Goal: Information Seeking & Learning: Learn about a topic

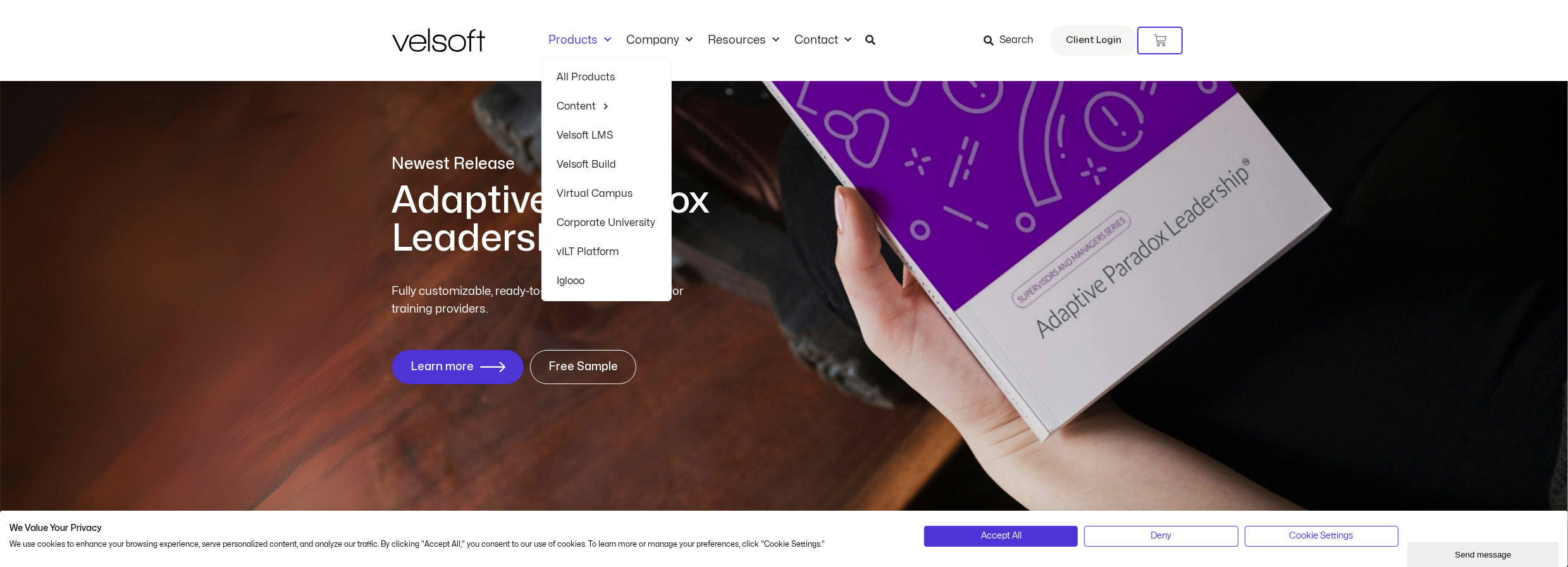
click at [596, 79] on link "All Products" at bounding box center [606, 77] width 99 height 29
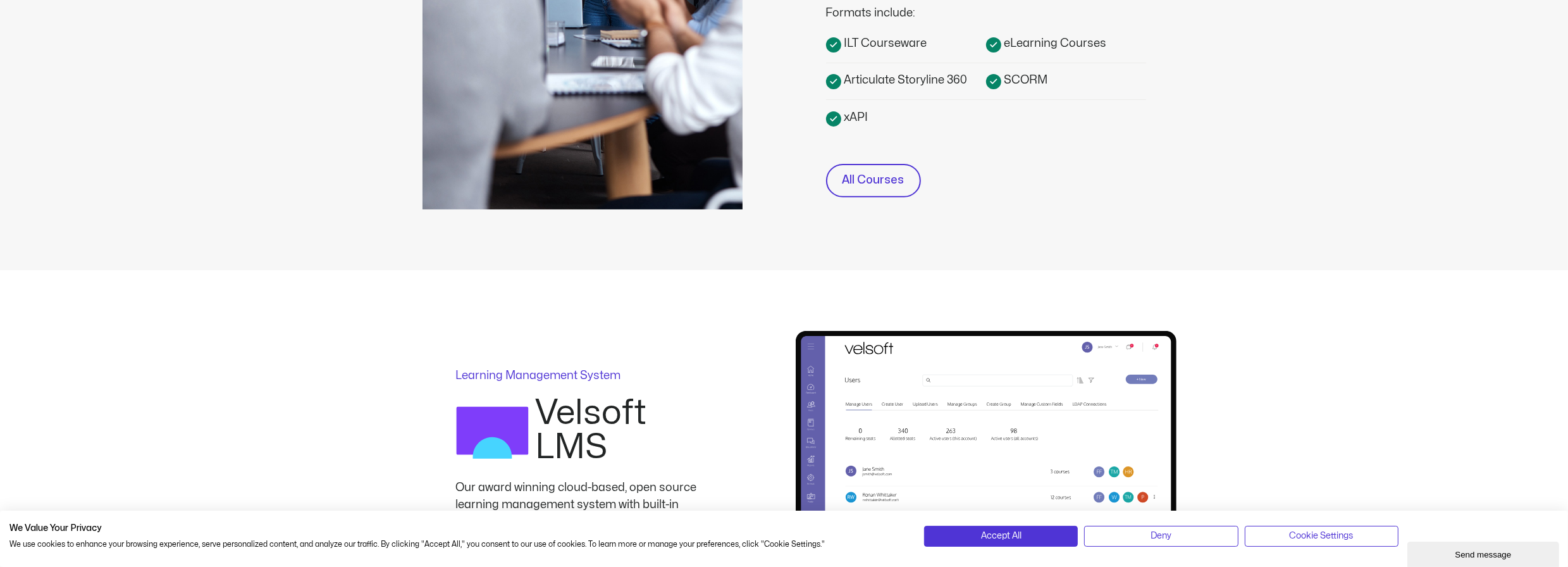
scroll to position [545, 0]
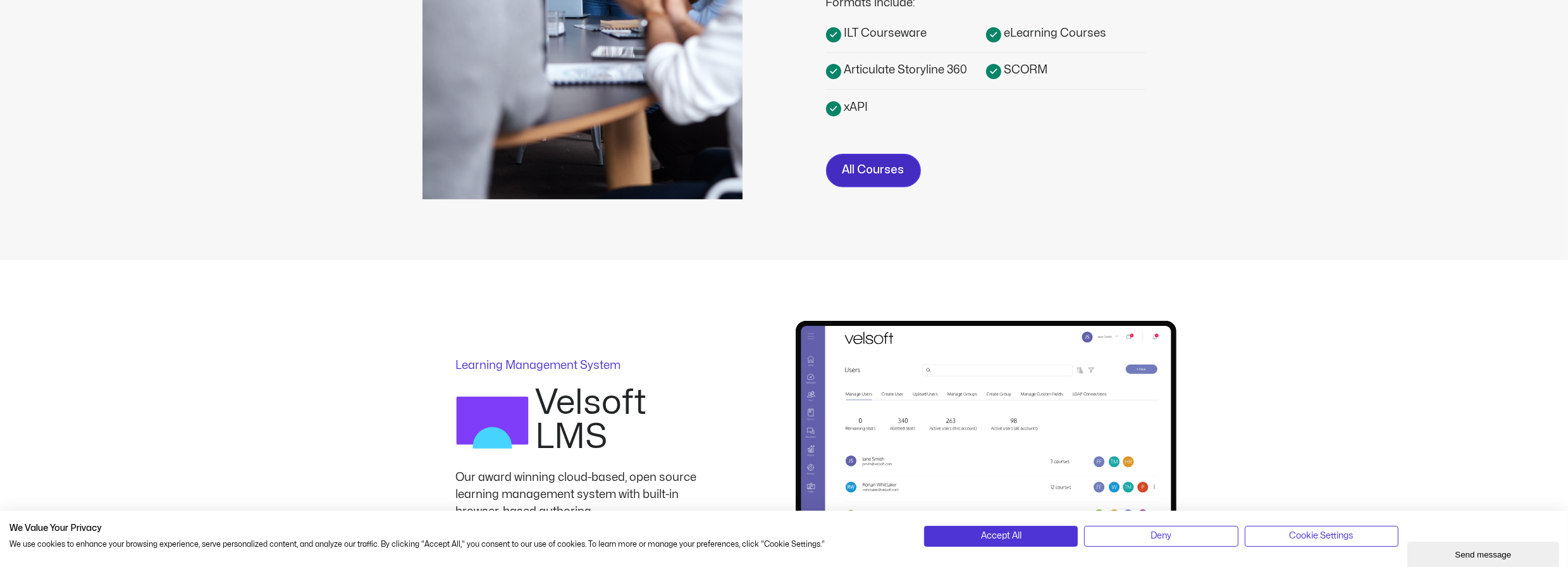
click at [877, 175] on span "All Courses" at bounding box center [873, 170] width 62 height 18
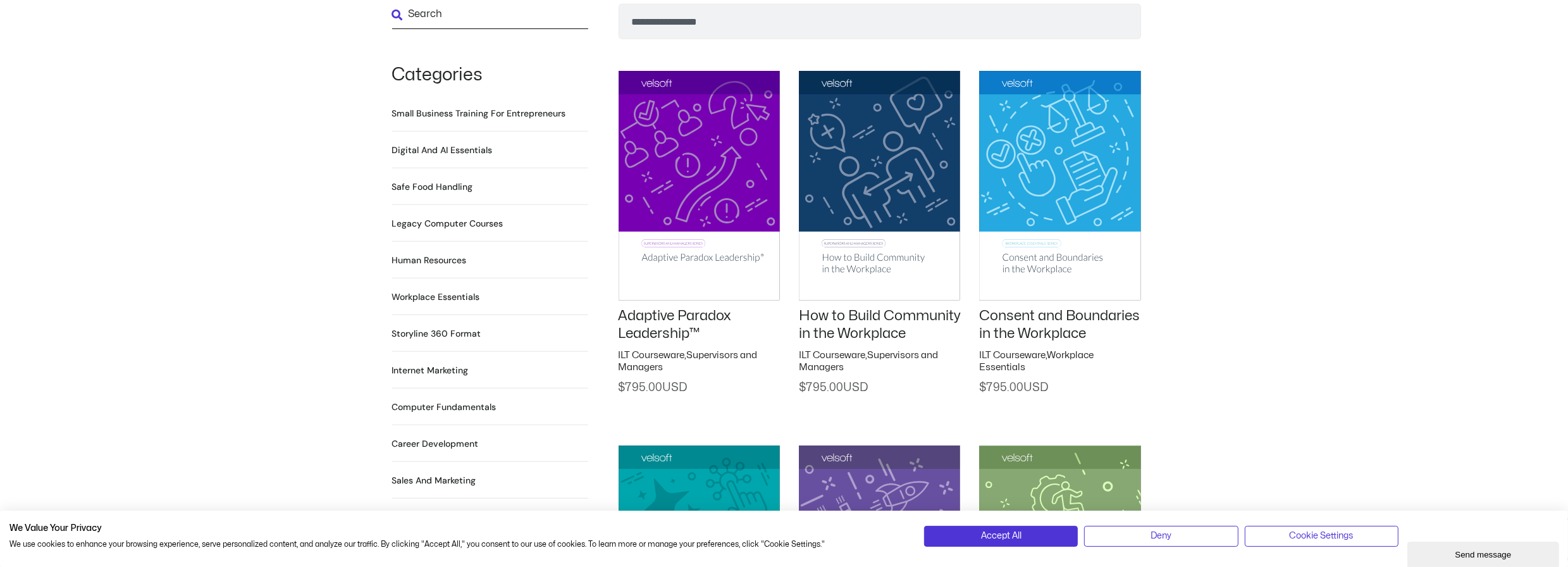
scroll to position [822, 0]
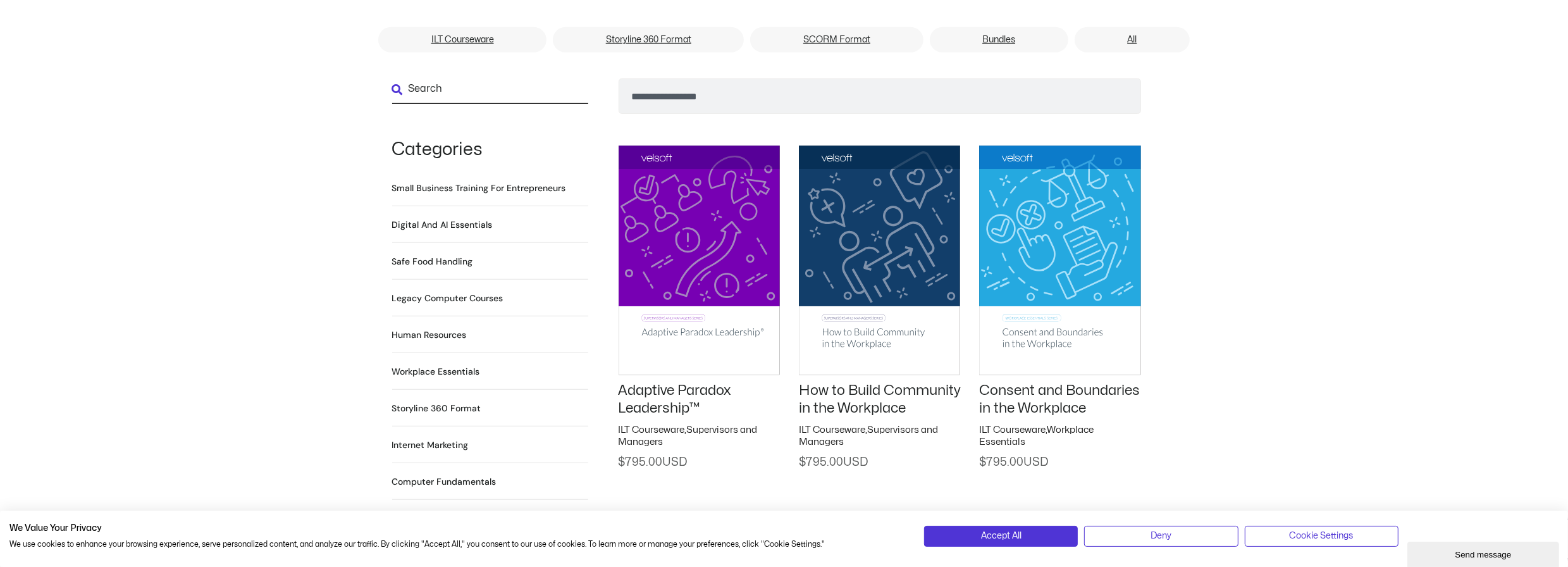
click at [456, 218] on h2 "Digital and AI Essentials 27 Products" at bounding box center [443, 225] width 101 height 13
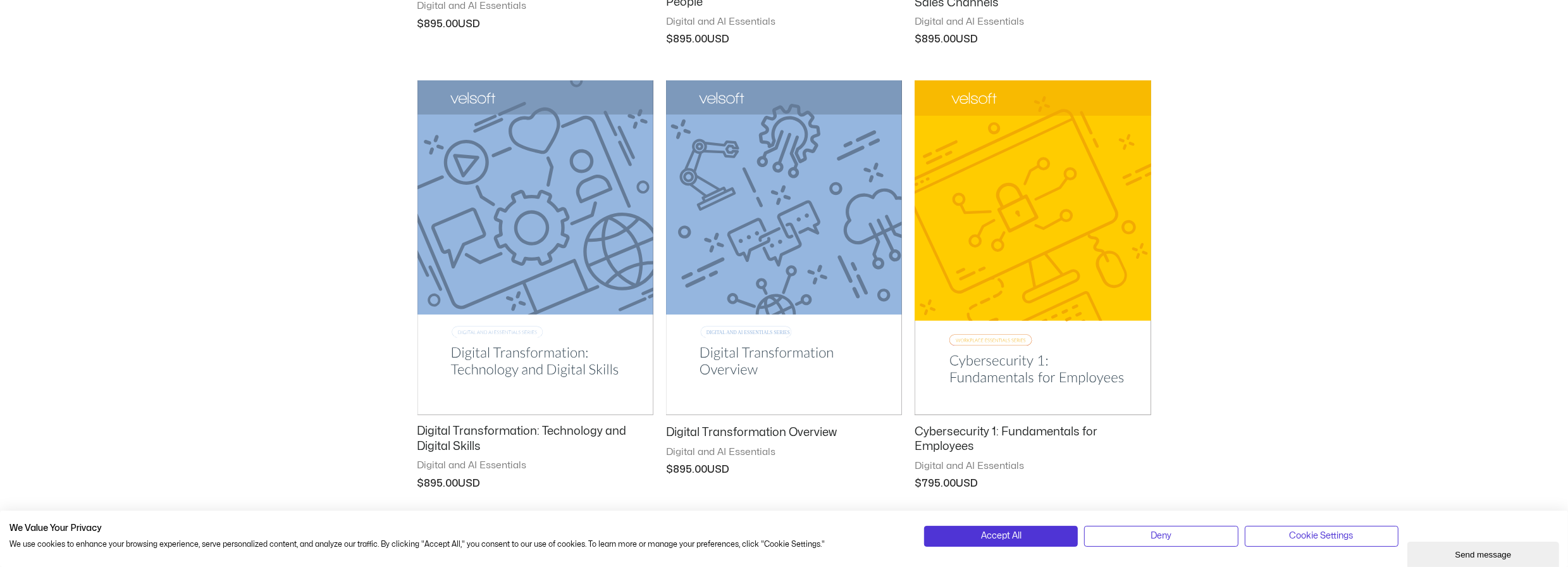
scroll to position [1504, 0]
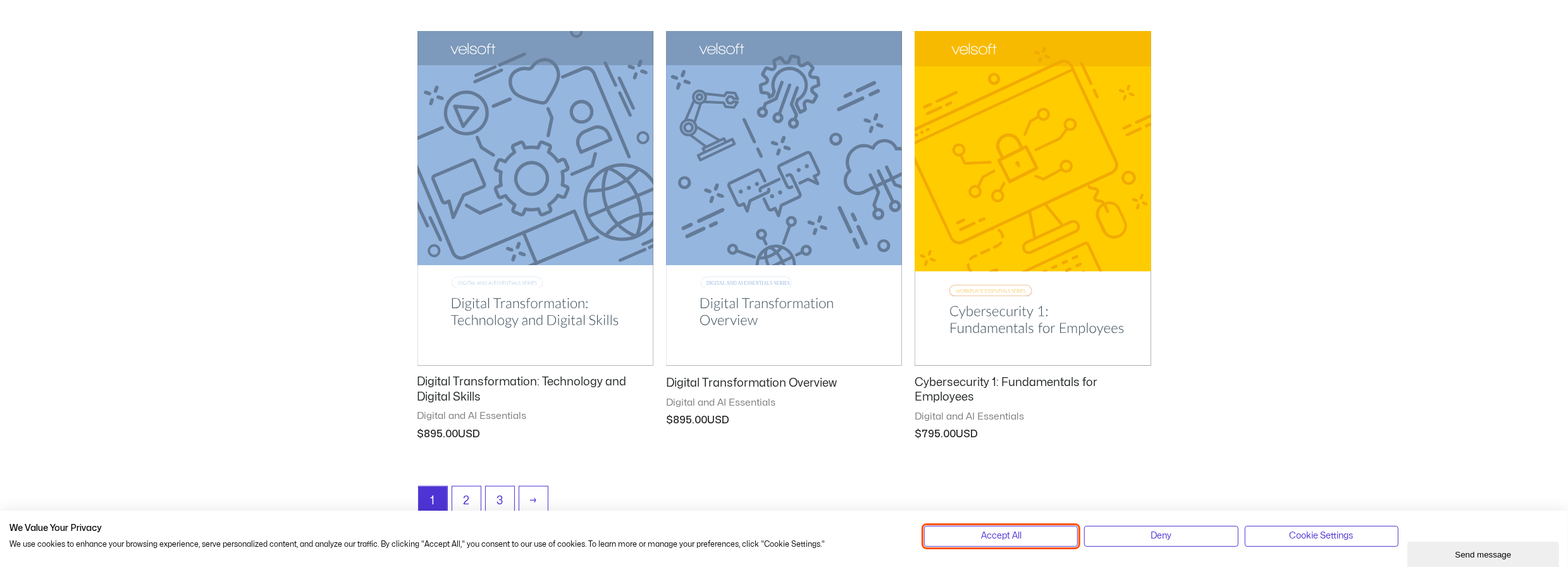
click at [1005, 538] on span "Accept All" at bounding box center [1001, 536] width 41 height 14
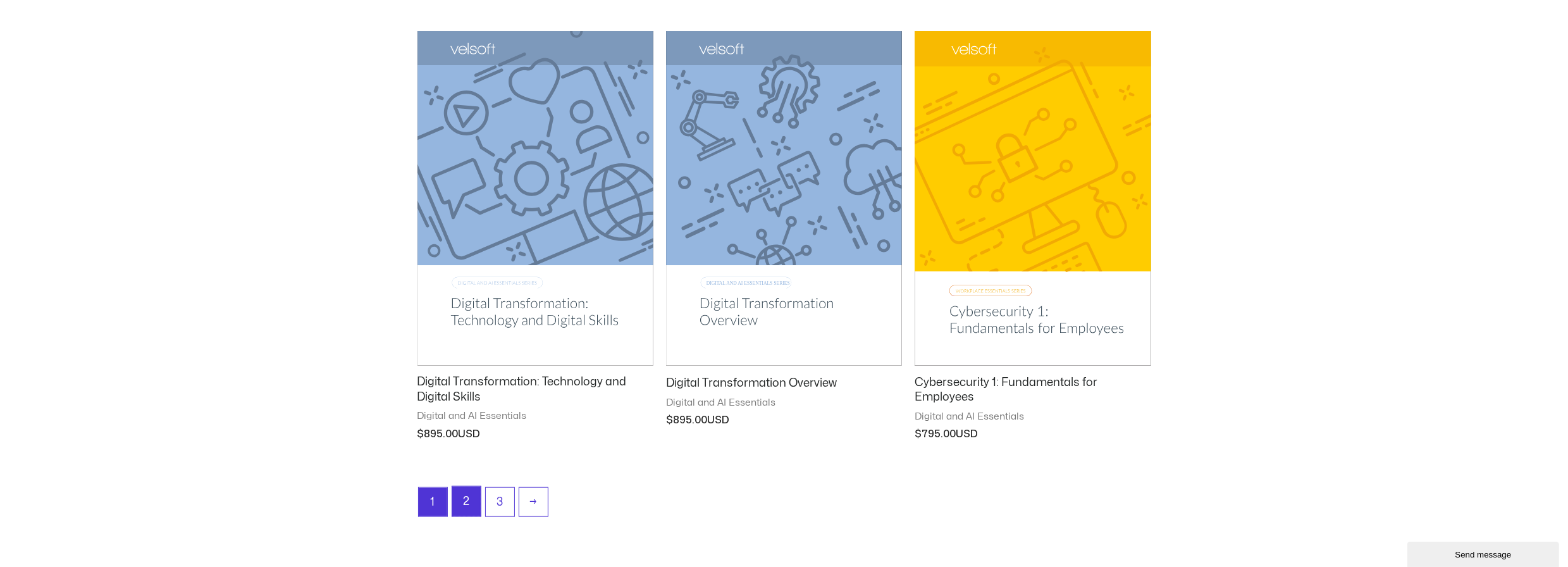
click at [468, 503] on link "2" at bounding box center [466, 501] width 28 height 29
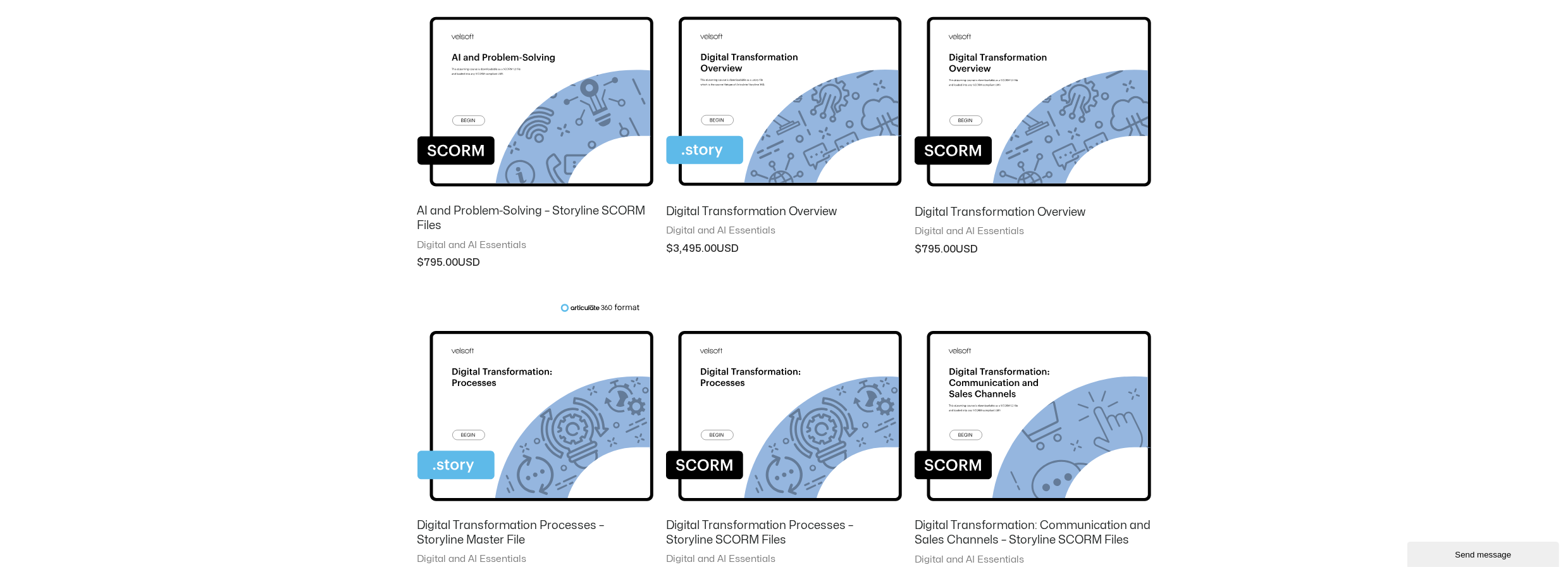
scroll to position [1144, 0]
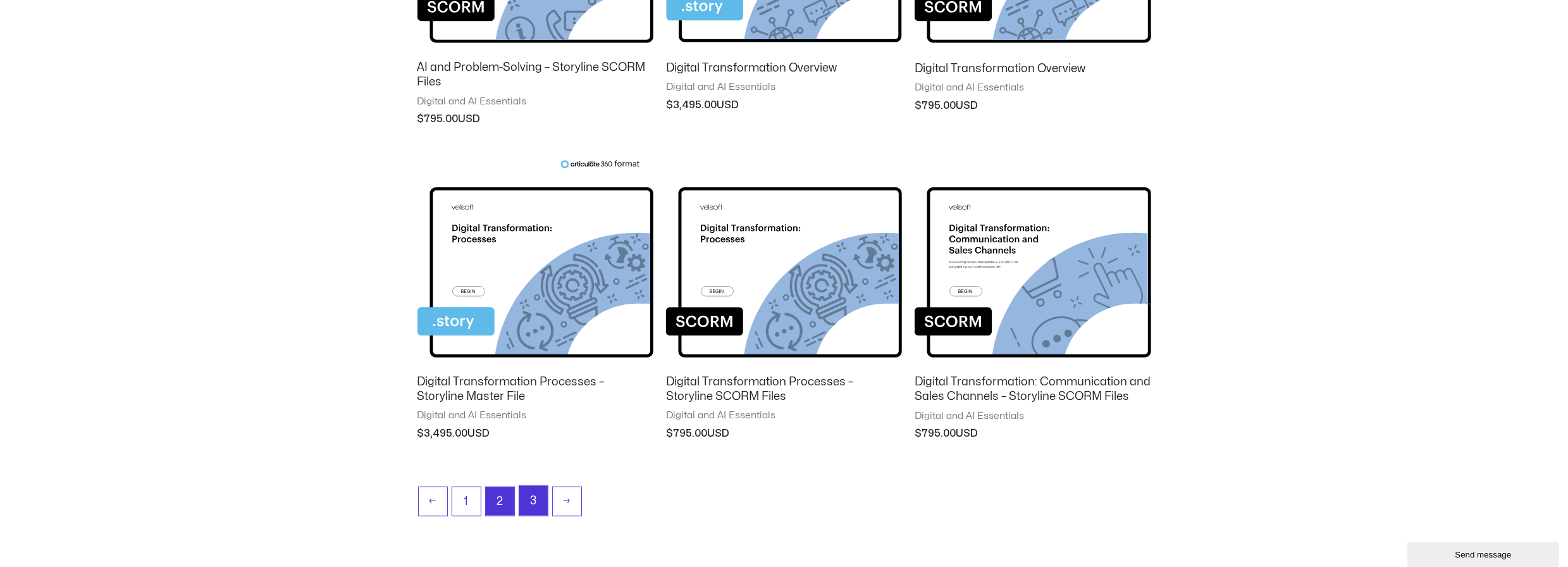
click at [525, 500] on link "3" at bounding box center [533, 500] width 28 height 29
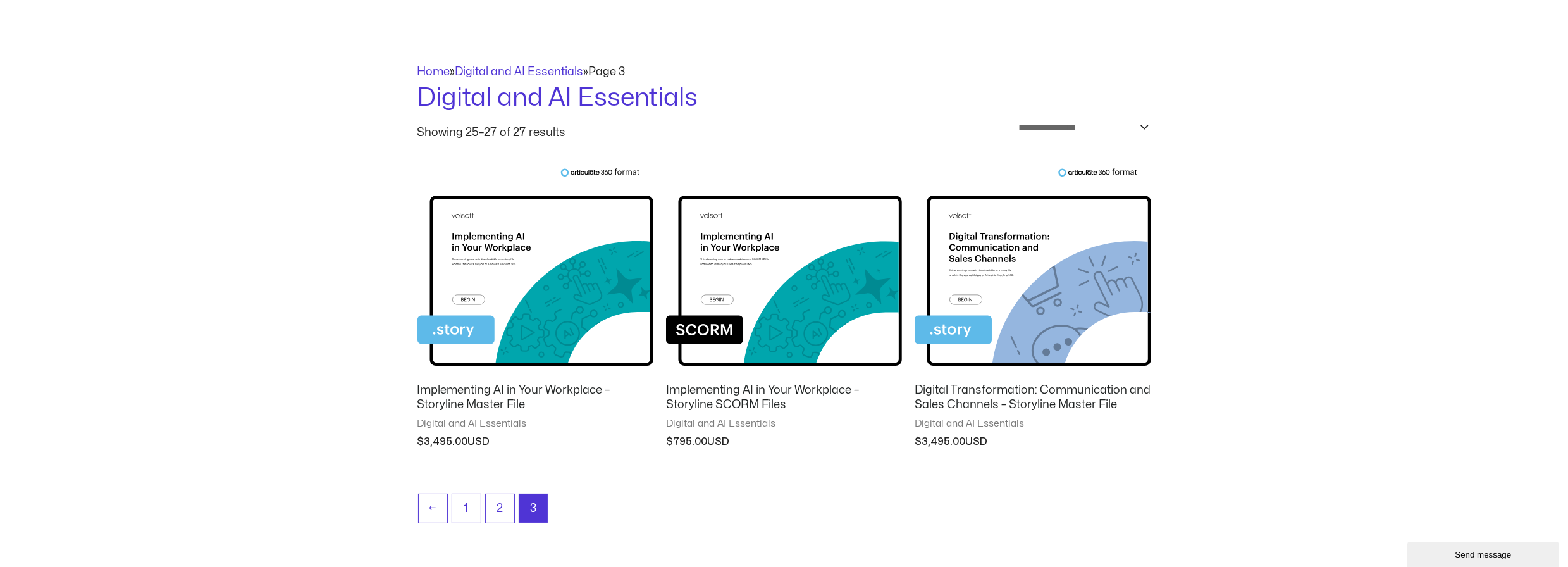
scroll to position [71, 0]
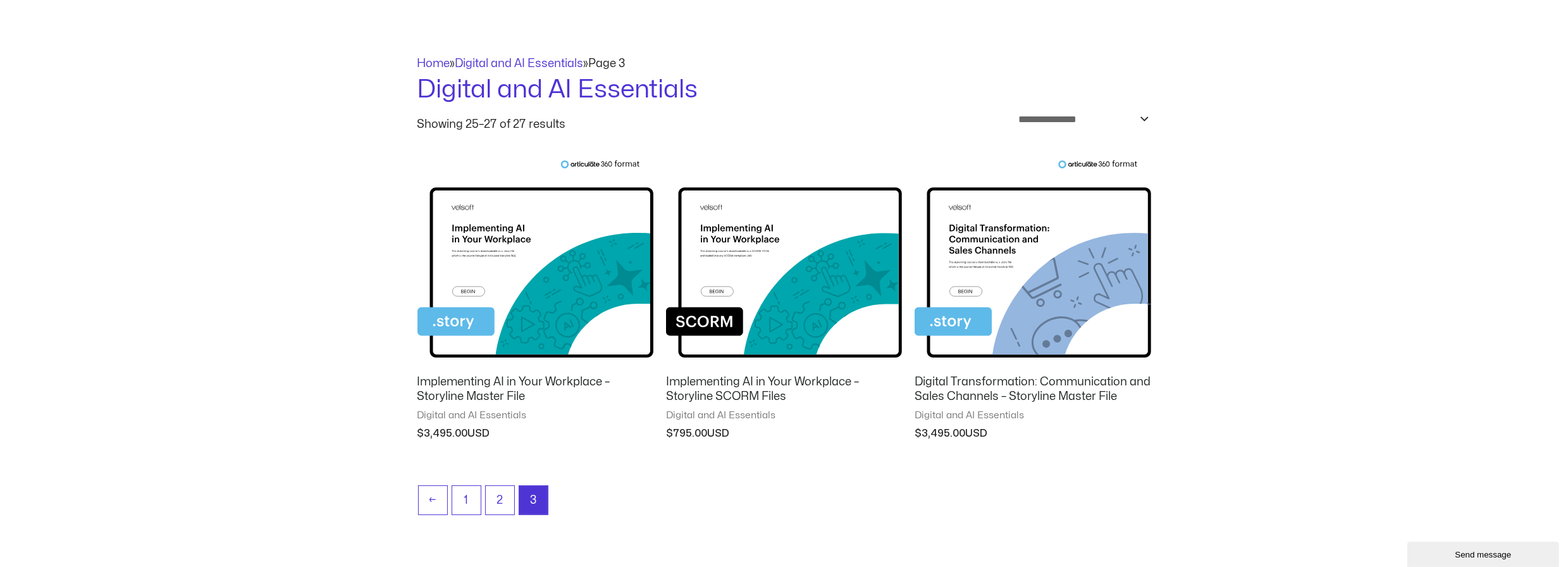
click at [736, 388] on h2 "Implementing AI in Your Workplace – Storyline SCORM Files" at bounding box center [784, 389] width 236 height 29
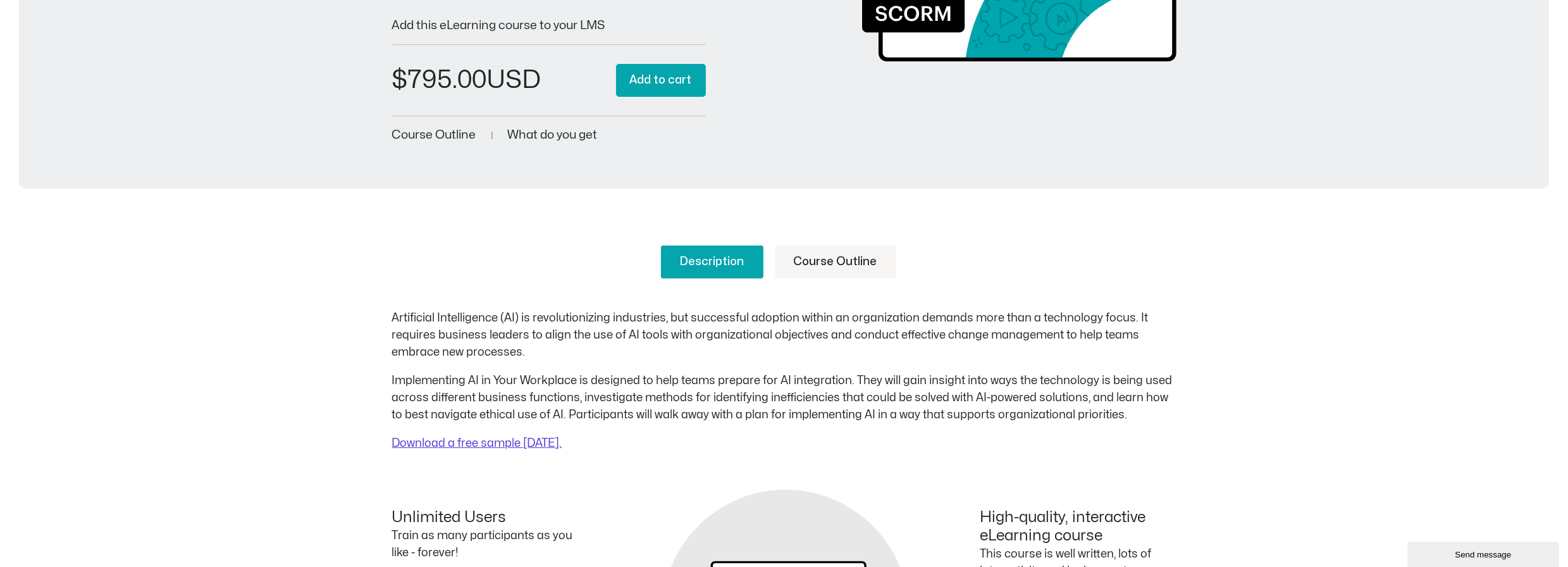
scroll to position [350, 0]
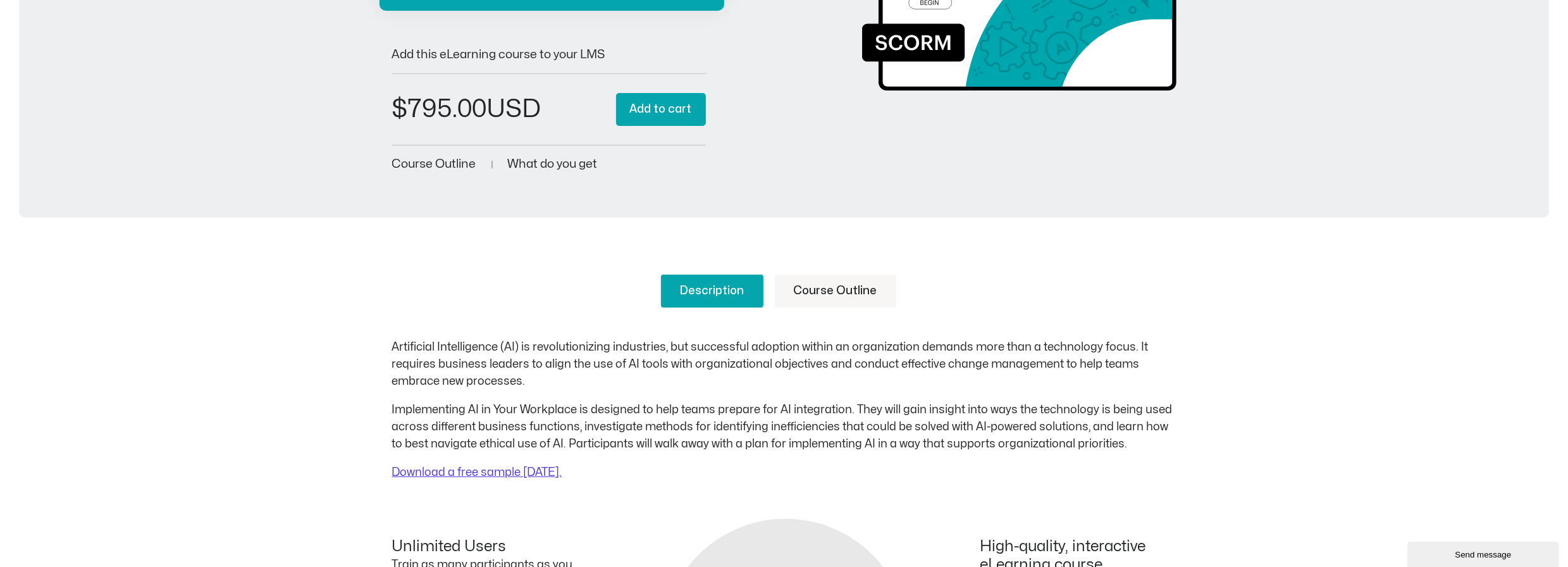
click at [828, 289] on link "Course Outline" at bounding box center [835, 291] width 121 height 33
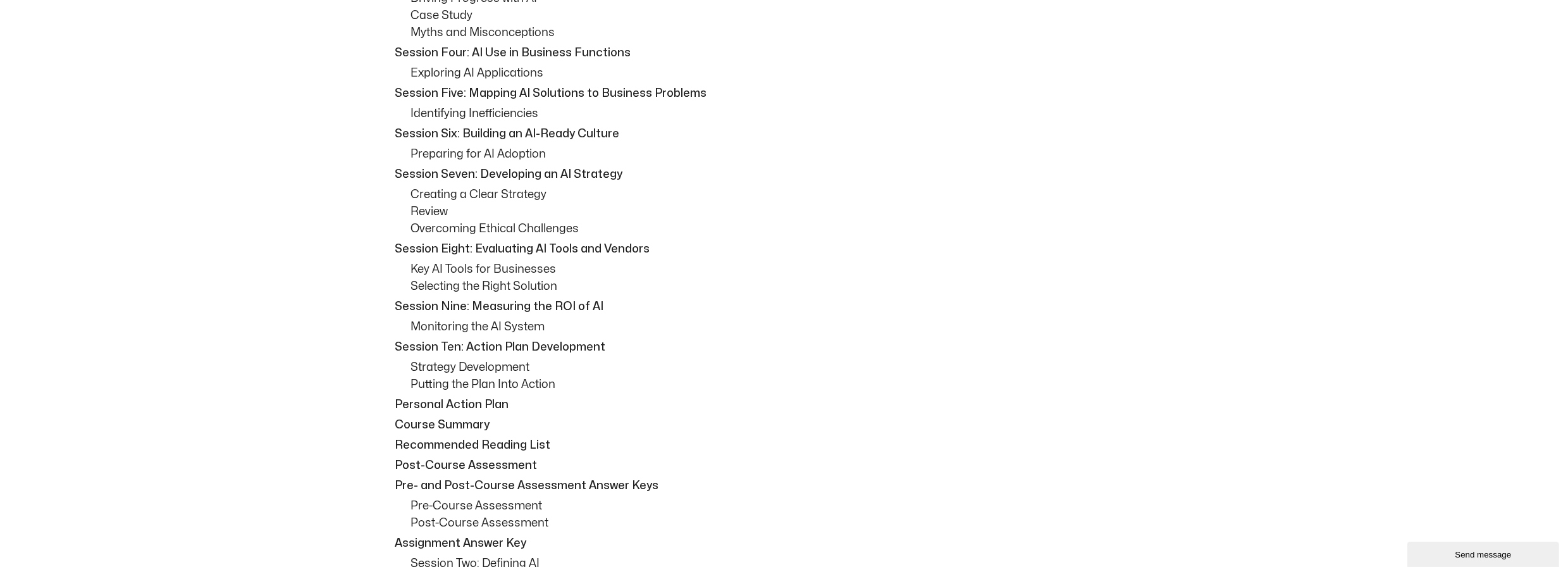
scroll to position [666, 0]
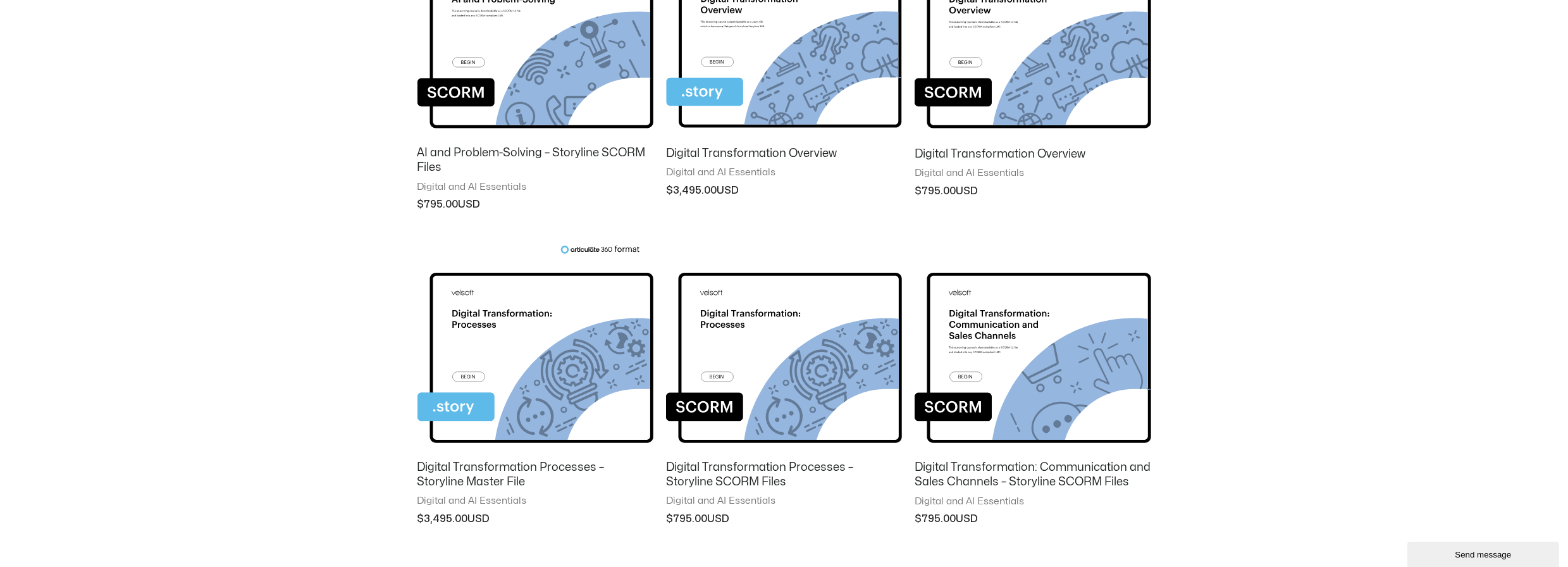
scroll to position [954, 0]
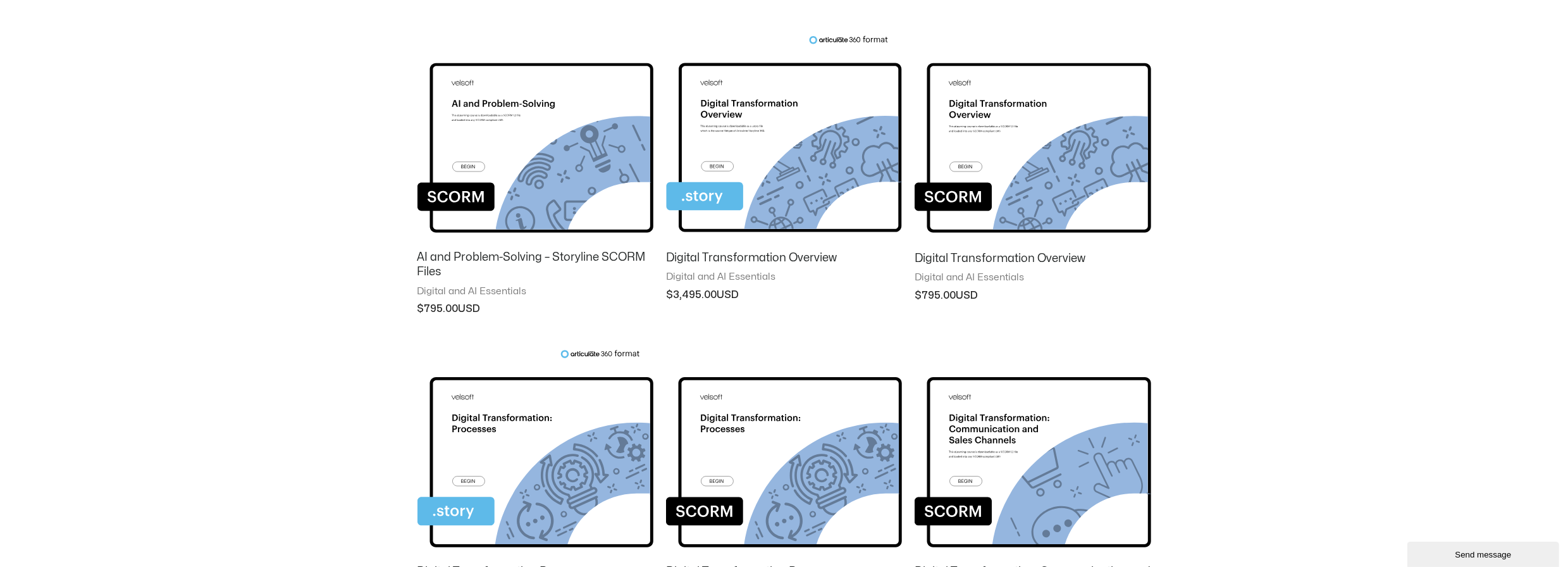
click at [583, 251] on h2 "AI and Problem-Solving – Storyline SCORM Files" at bounding box center [536, 265] width 236 height 29
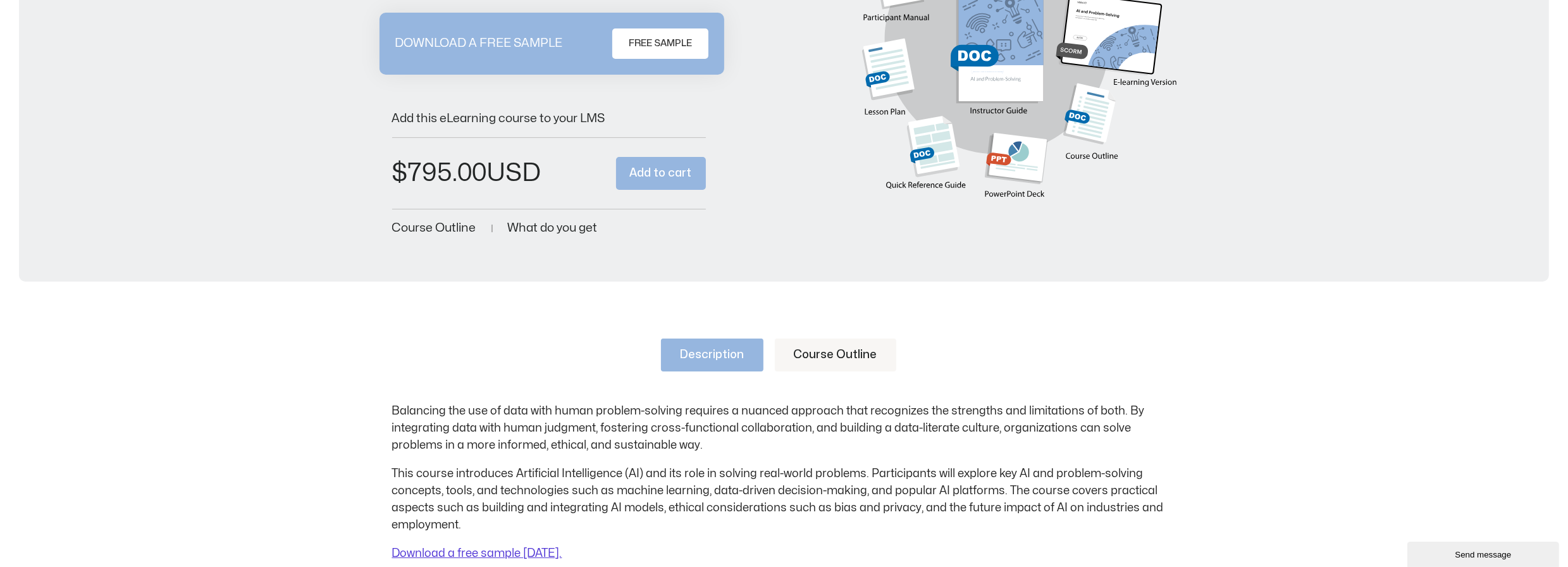
scroll to position [253, 0]
click at [808, 353] on link "Course Outline" at bounding box center [835, 354] width 121 height 33
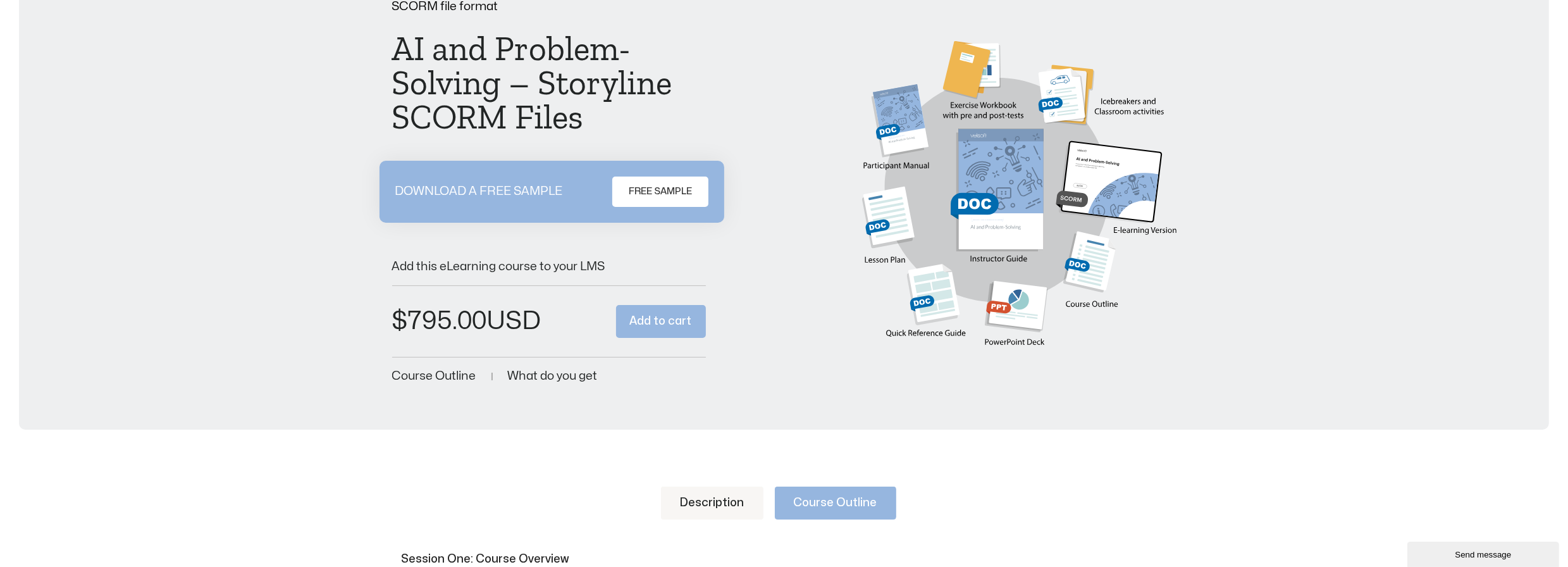
scroll to position [0, 0]
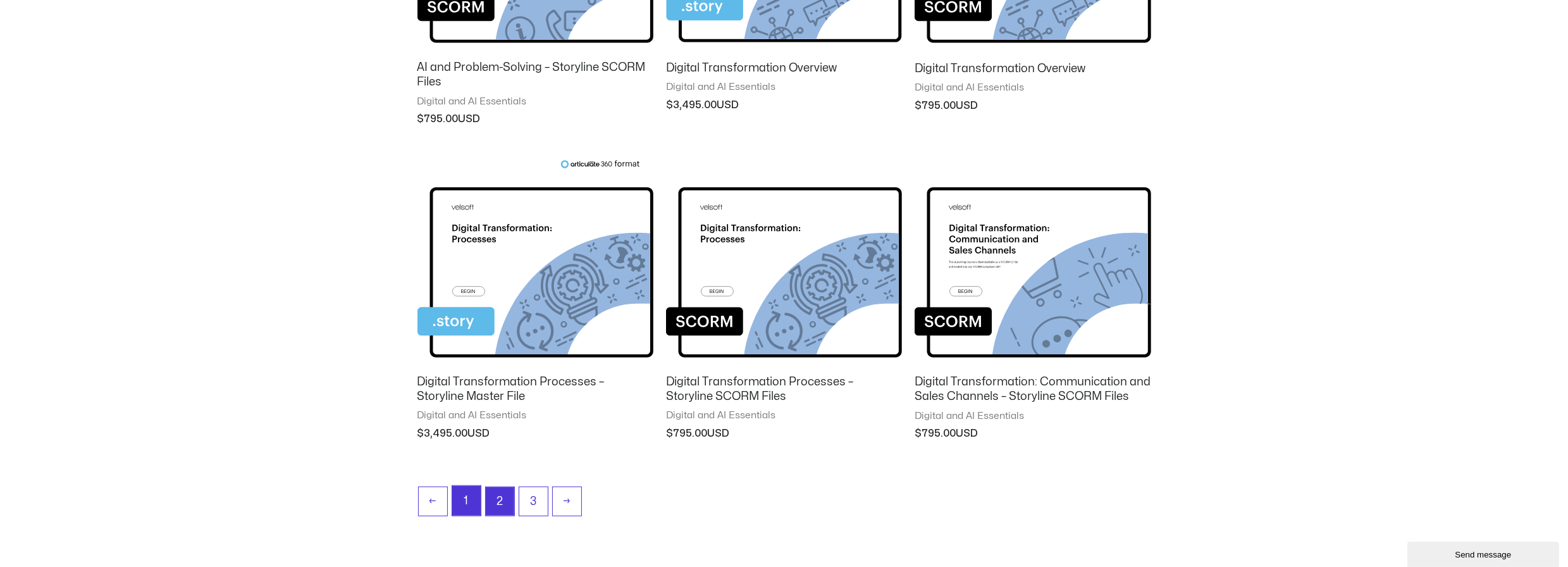
click at [465, 492] on link "1" at bounding box center [466, 500] width 28 height 29
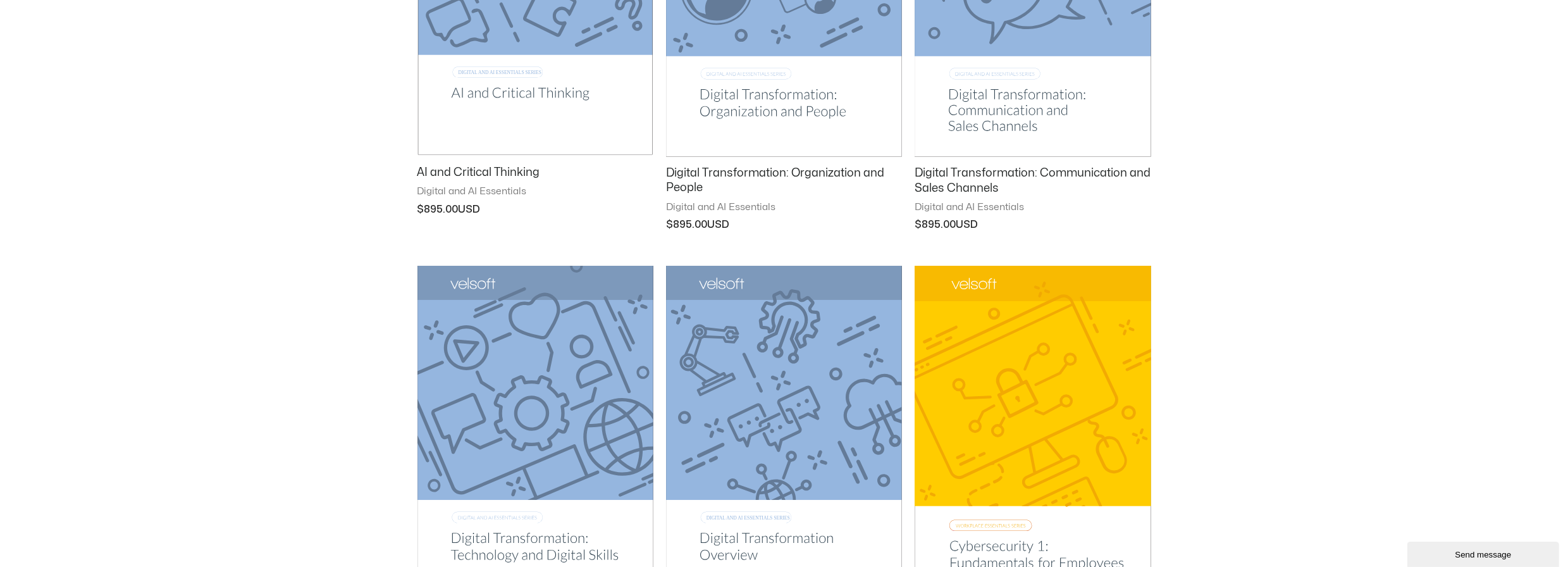
scroll to position [1265, 0]
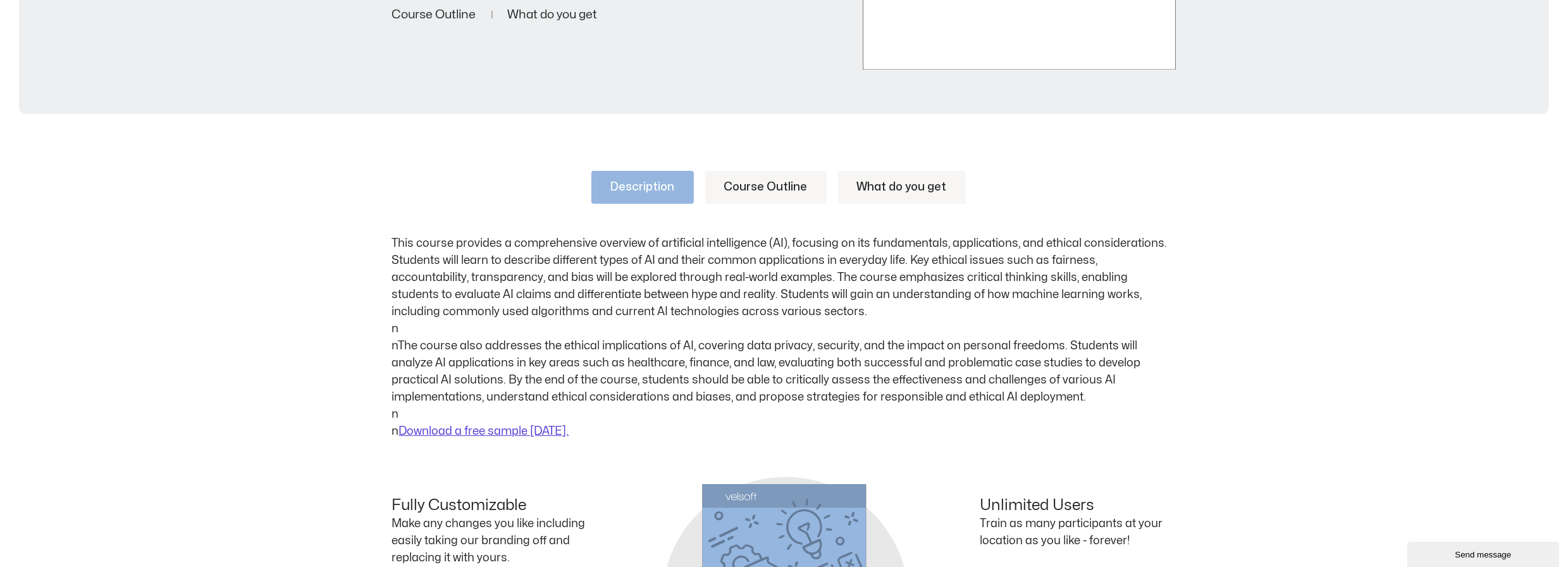
scroll to position [506, 0]
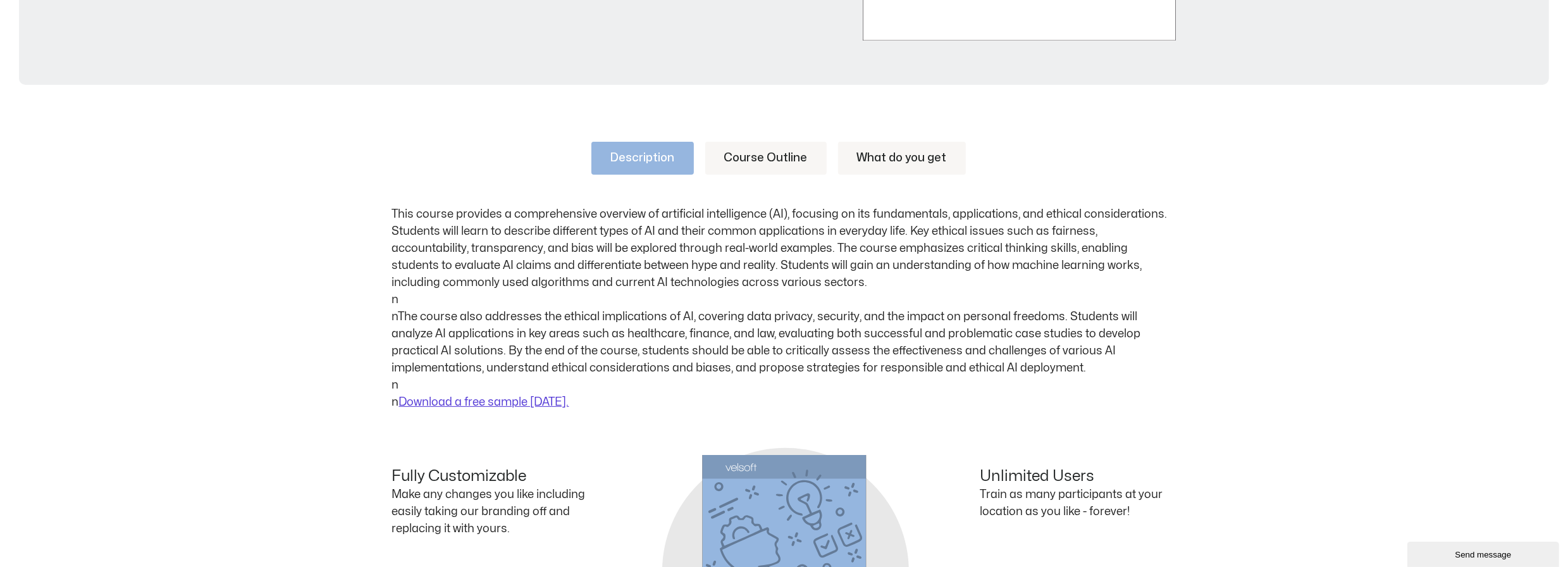
click at [757, 157] on link "Course Outline" at bounding box center [765, 158] width 121 height 33
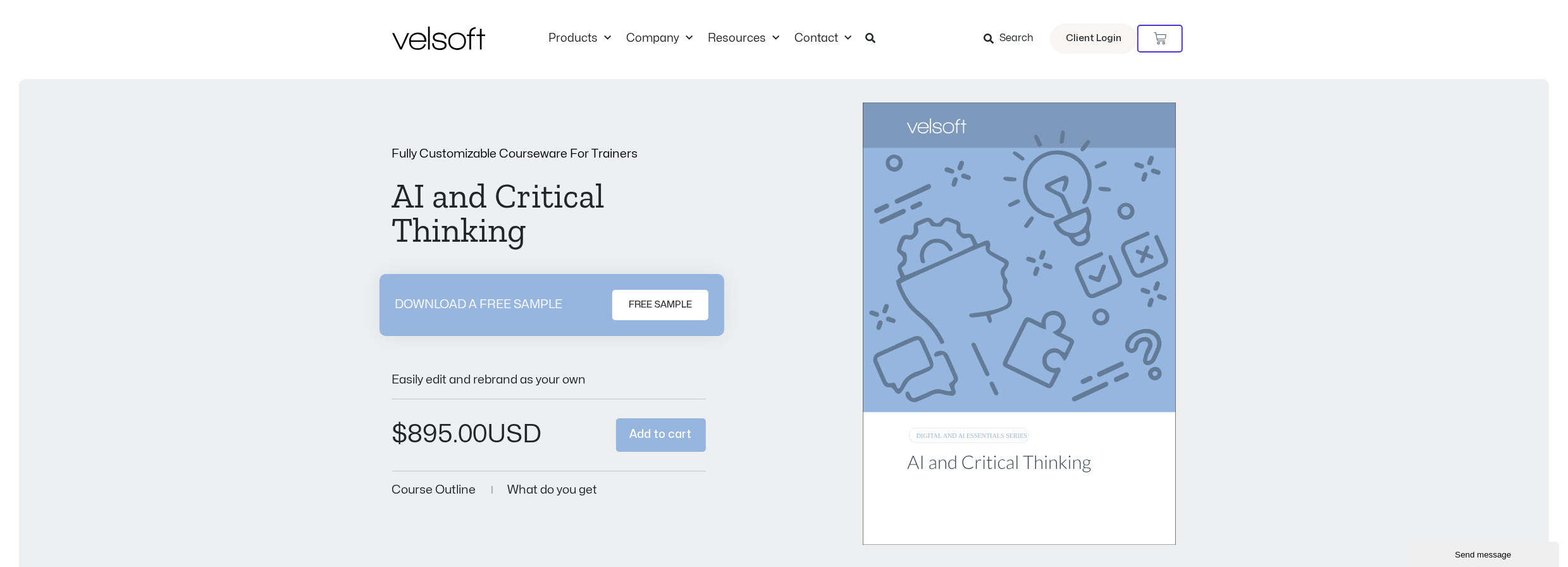
scroll to position [0, 0]
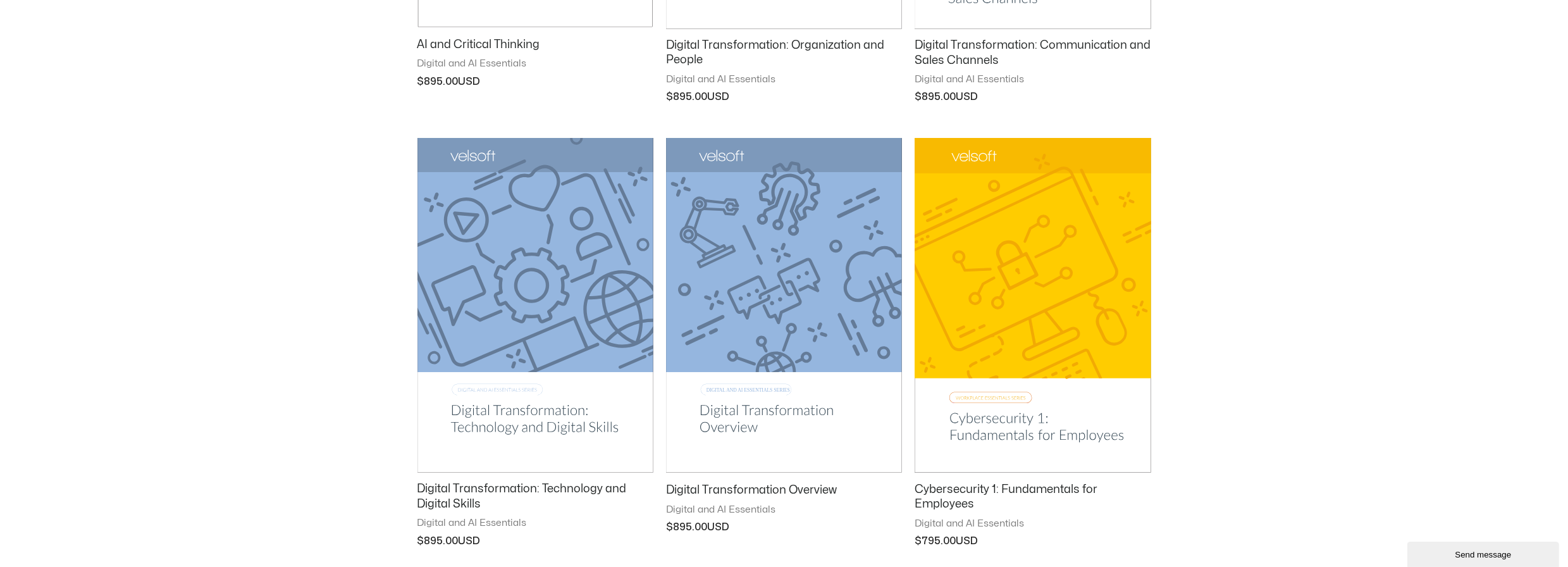
scroll to position [1504, 0]
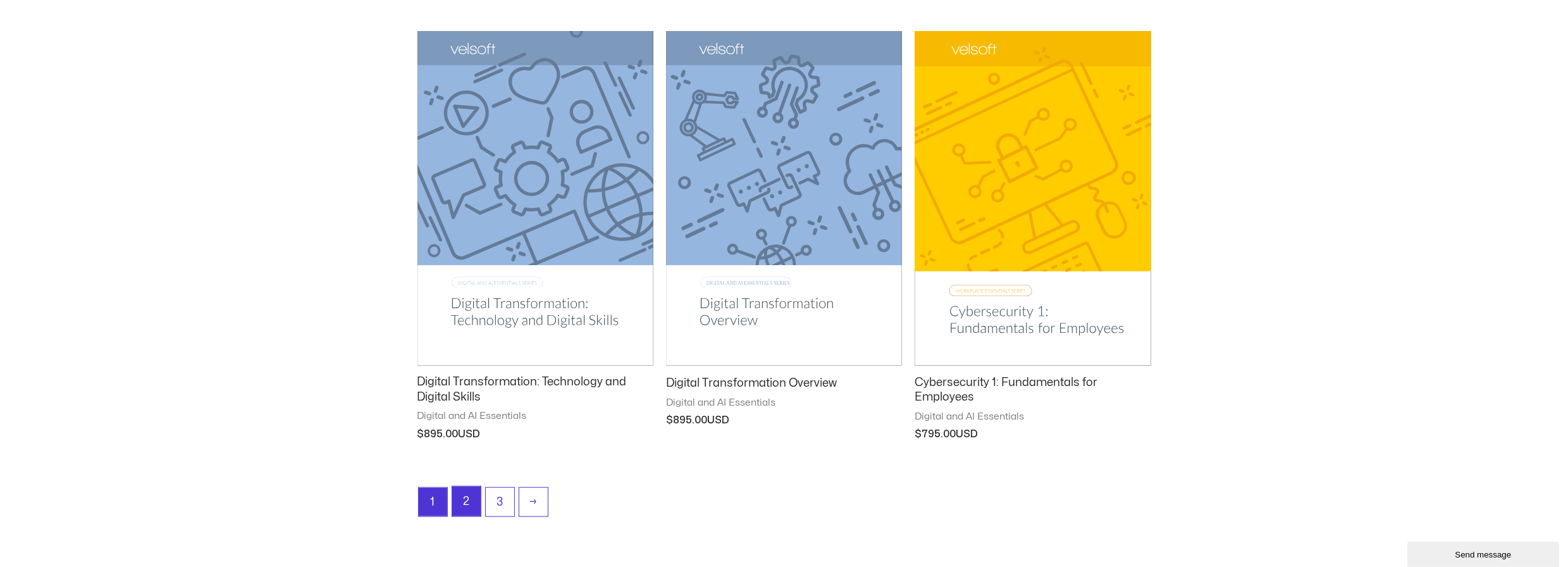
click at [469, 494] on link "2" at bounding box center [466, 501] width 28 height 29
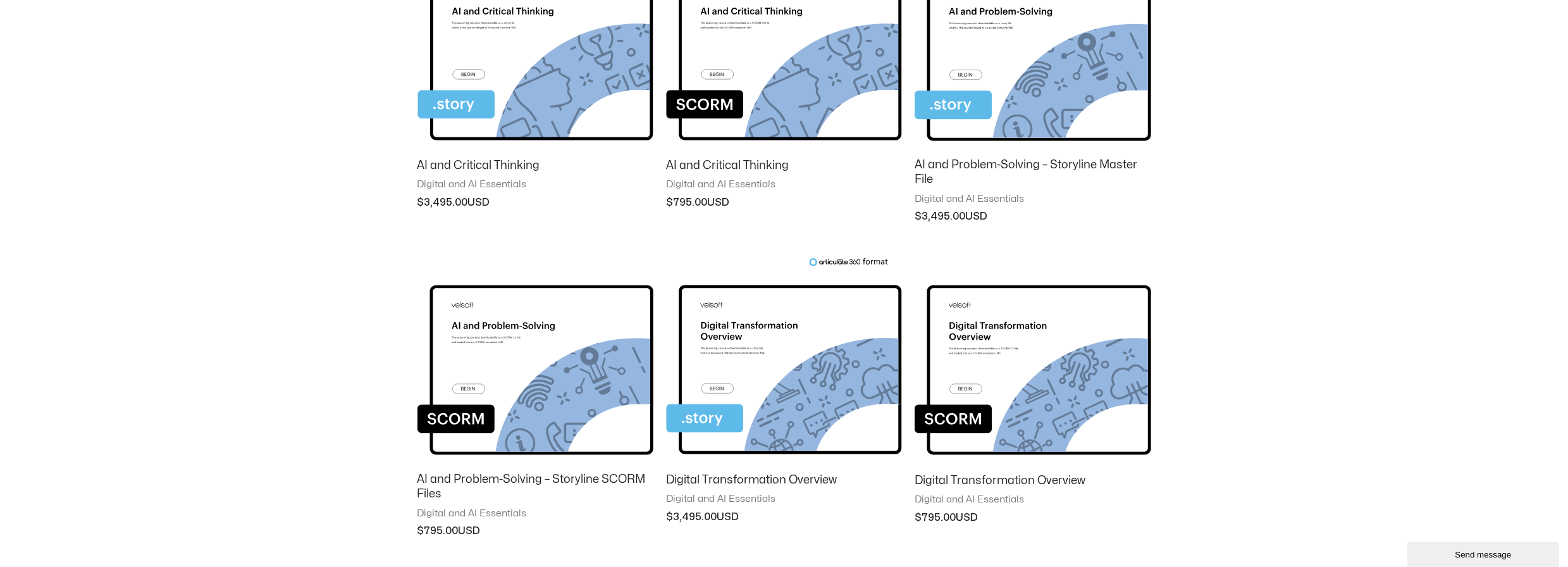
scroll to position [759, 0]
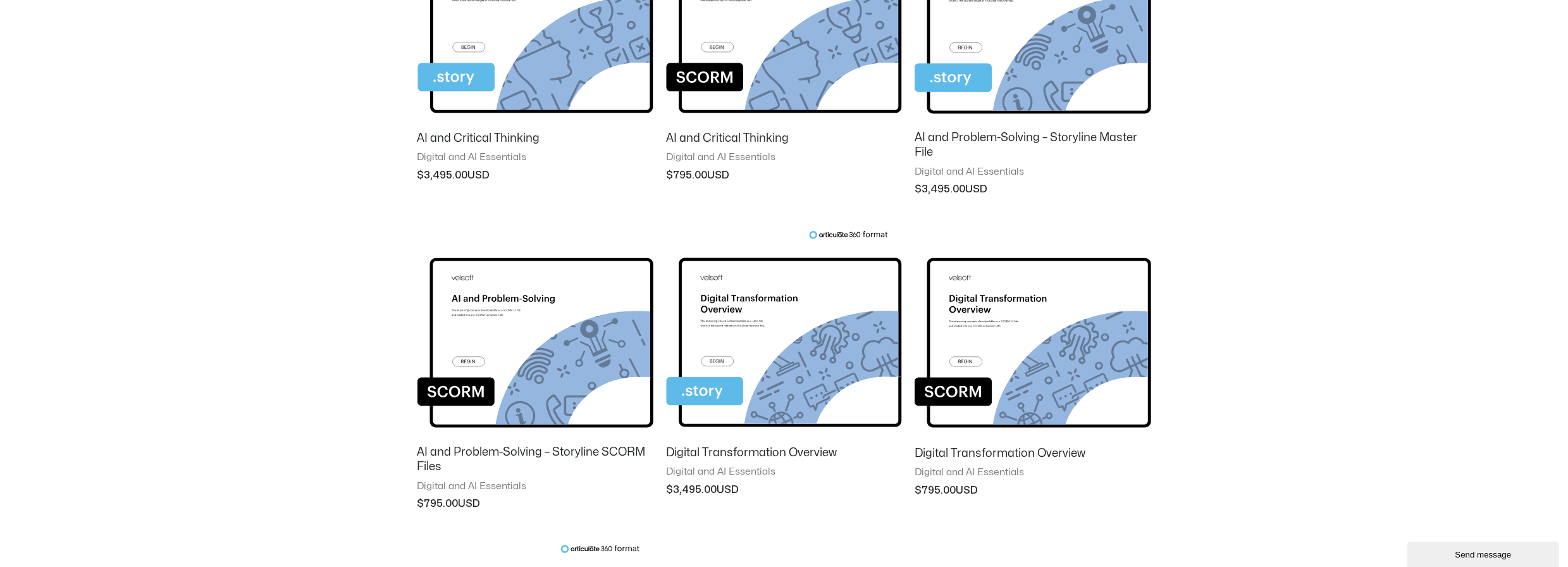
click at [822, 71] on img at bounding box center [784, 18] width 236 height 205
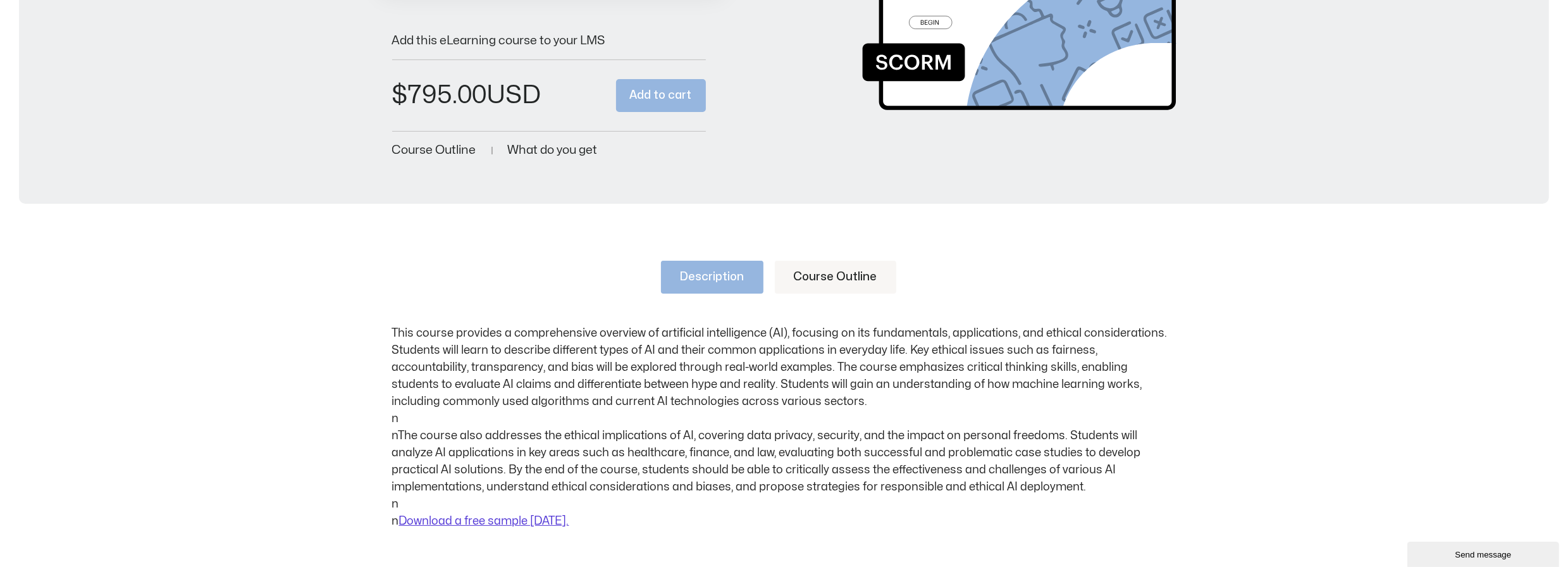
scroll to position [316, 0]
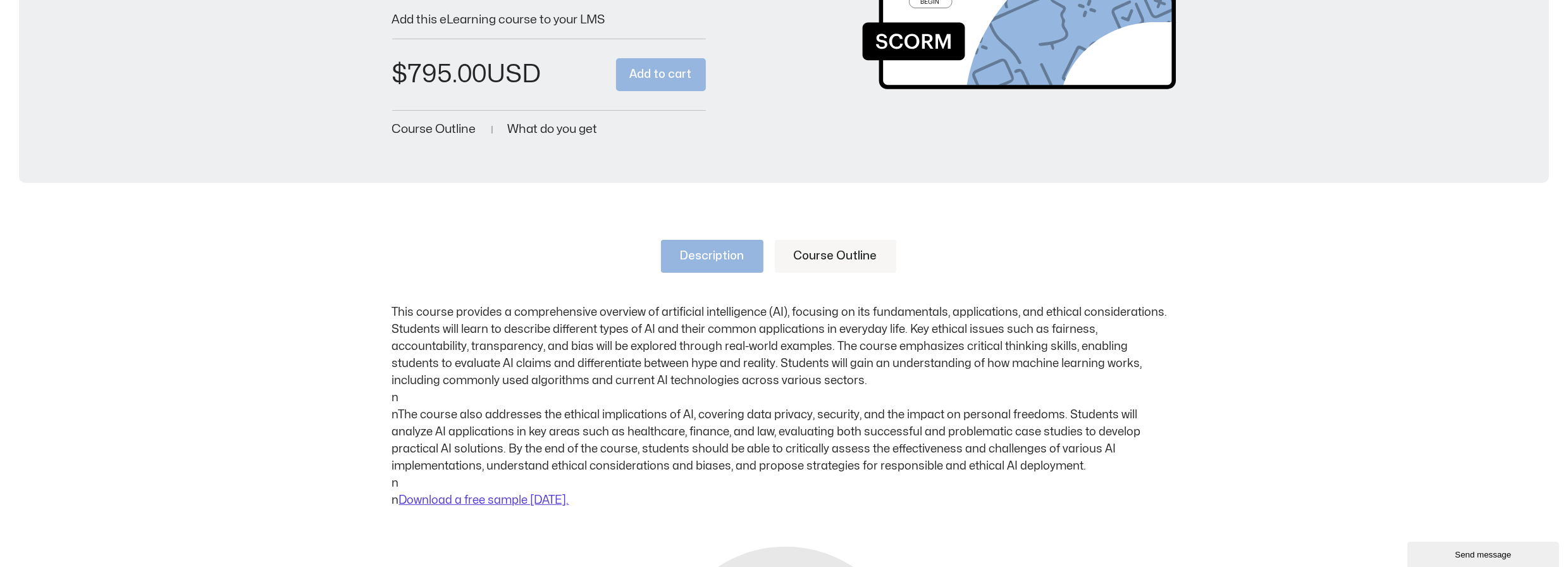
click at [819, 252] on link "Course Outline" at bounding box center [835, 256] width 121 height 33
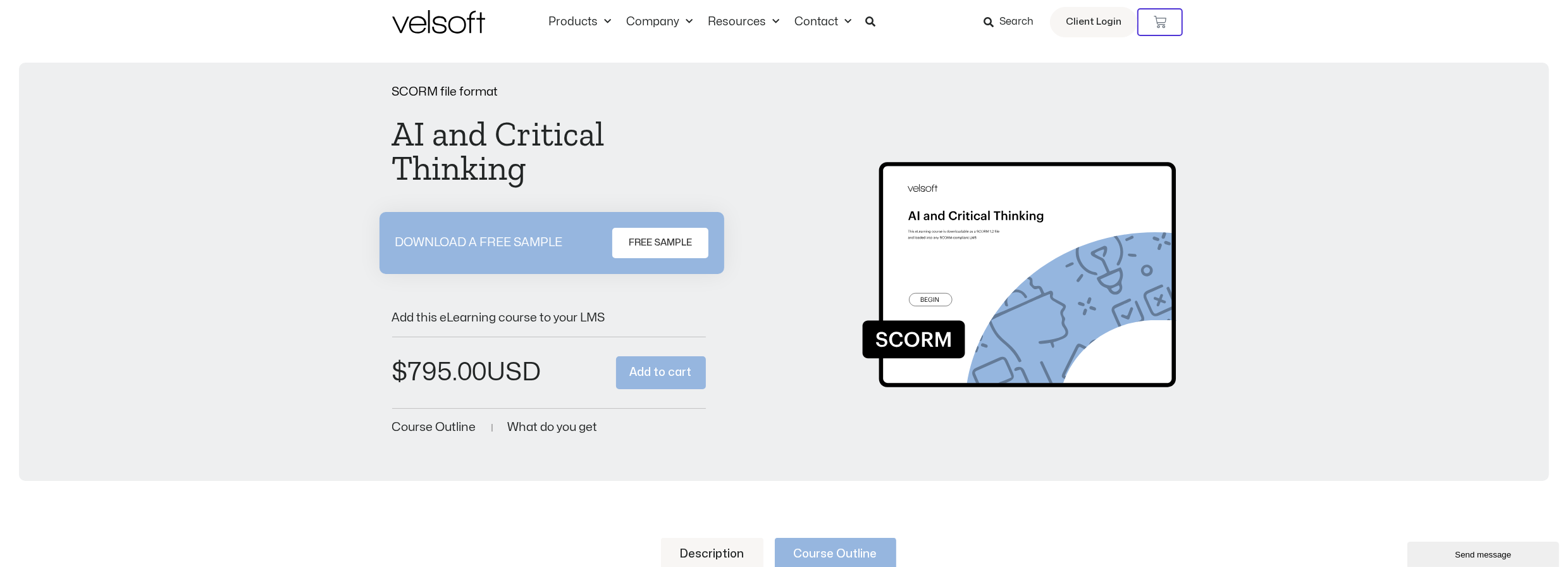
scroll to position [0, 0]
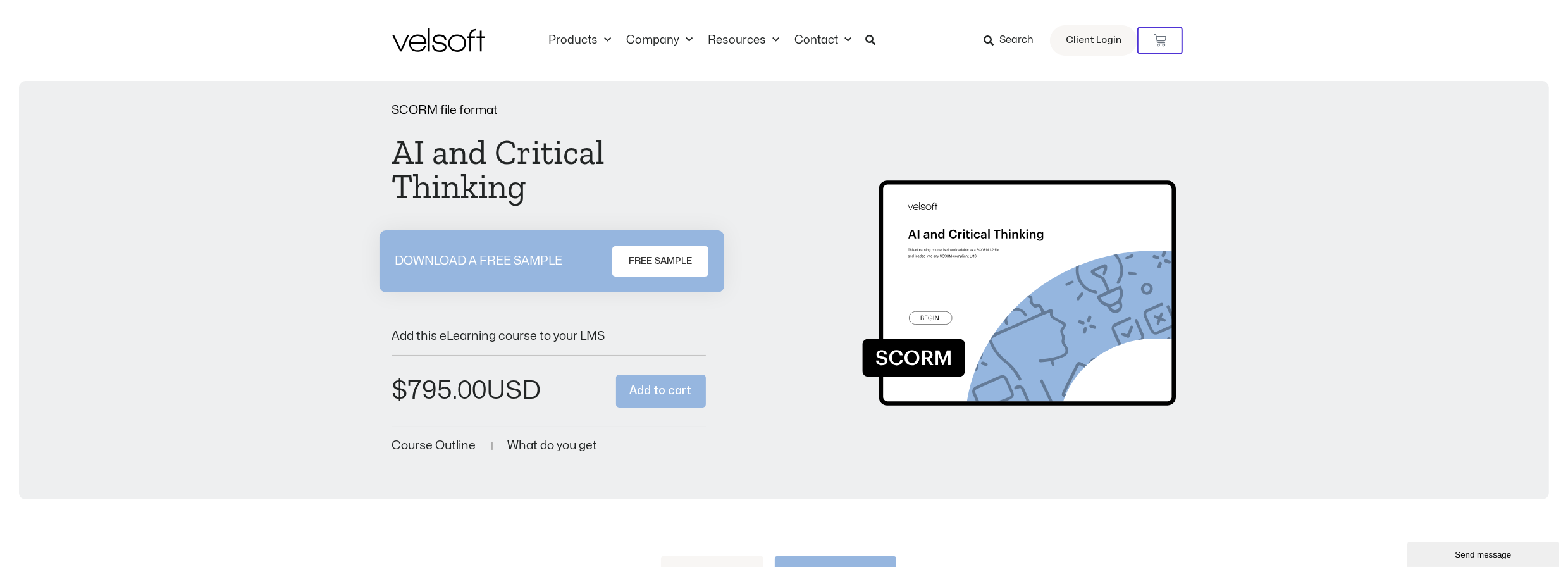
click at [538, 447] on span "What do you get" at bounding box center [553, 445] width 90 height 12
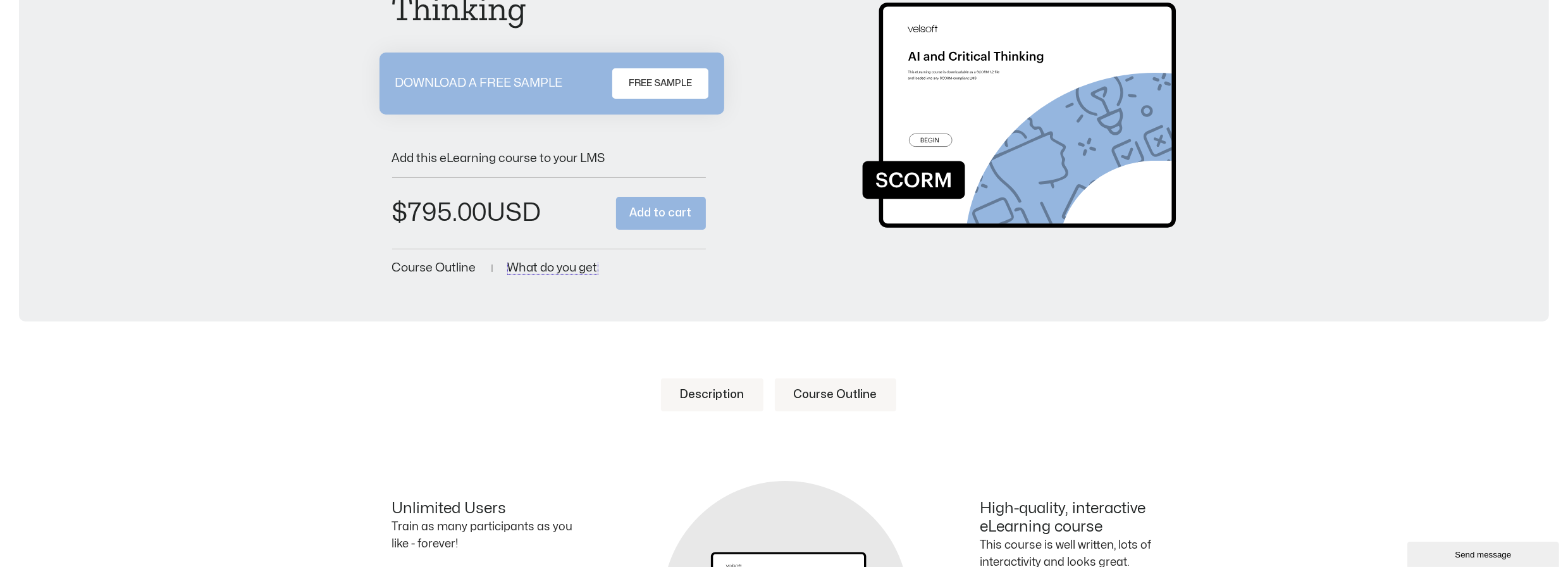
scroll to position [139, 0]
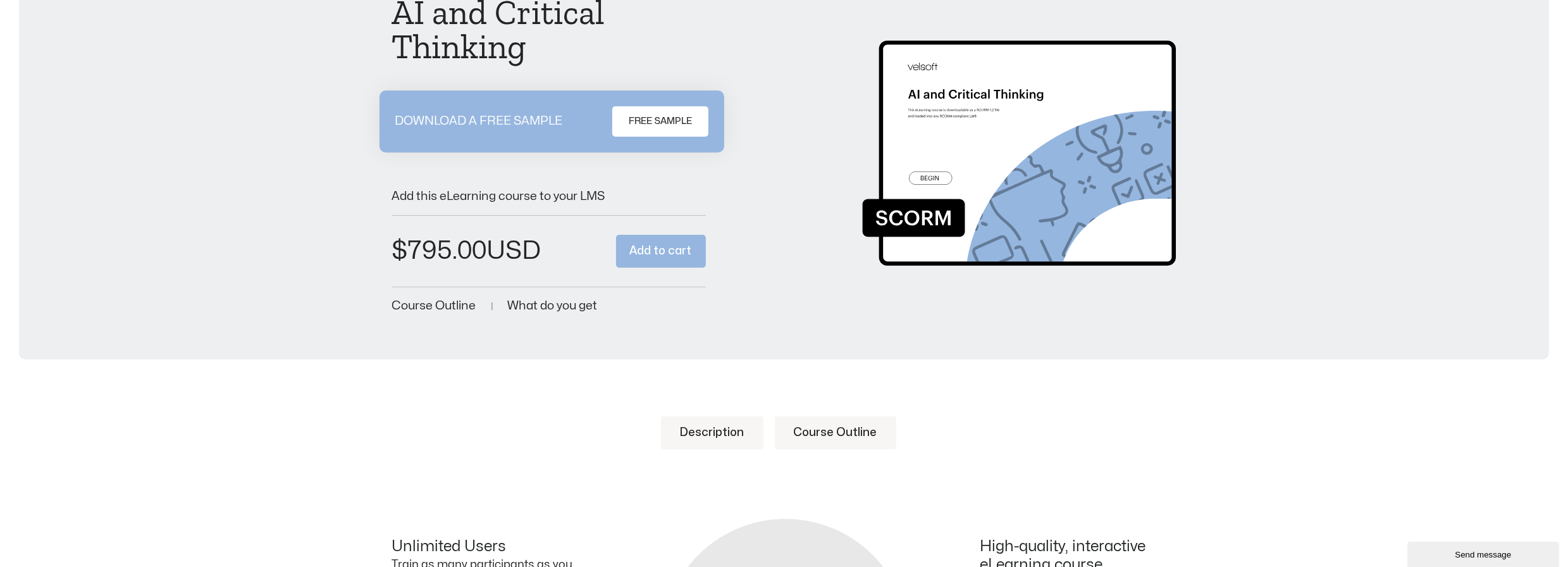
click at [661, 120] on span "FREE SAMPLE" at bounding box center [660, 121] width 64 height 15
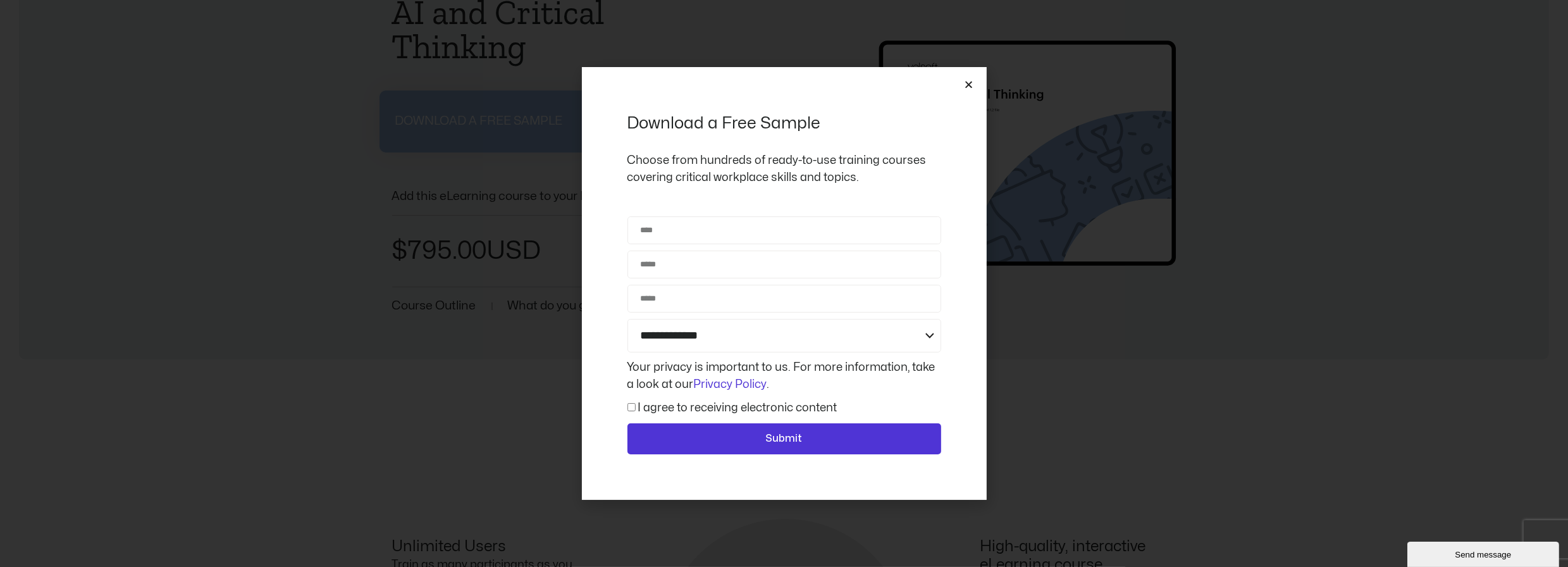
click at [972, 85] on icon "Close" at bounding box center [969, 84] width 9 height 9
